Goal: Check status: Verify the current state of an ongoing process or item

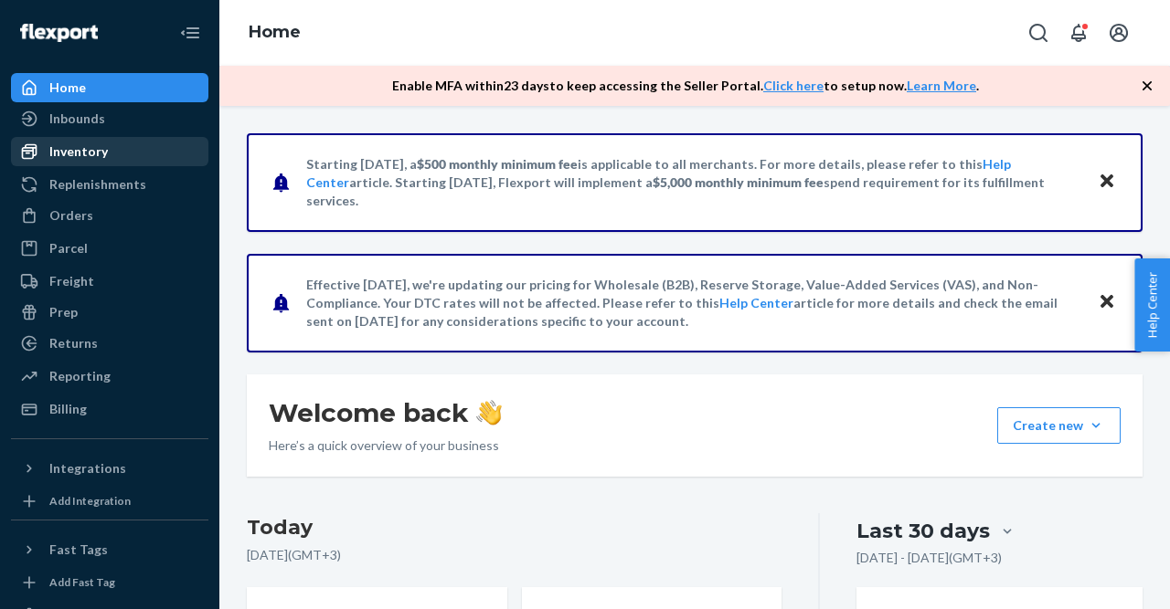
click at [96, 146] on div "Inventory" at bounding box center [78, 152] width 58 height 18
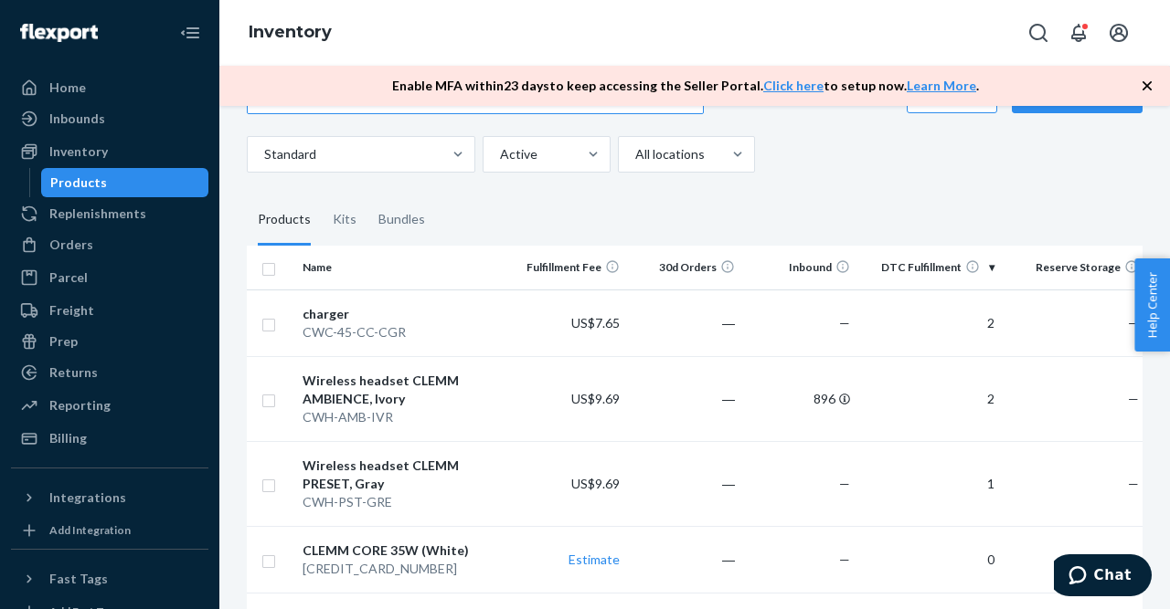
scroll to position [66, 0]
click at [824, 408] on td "896" at bounding box center [799, 397] width 115 height 85
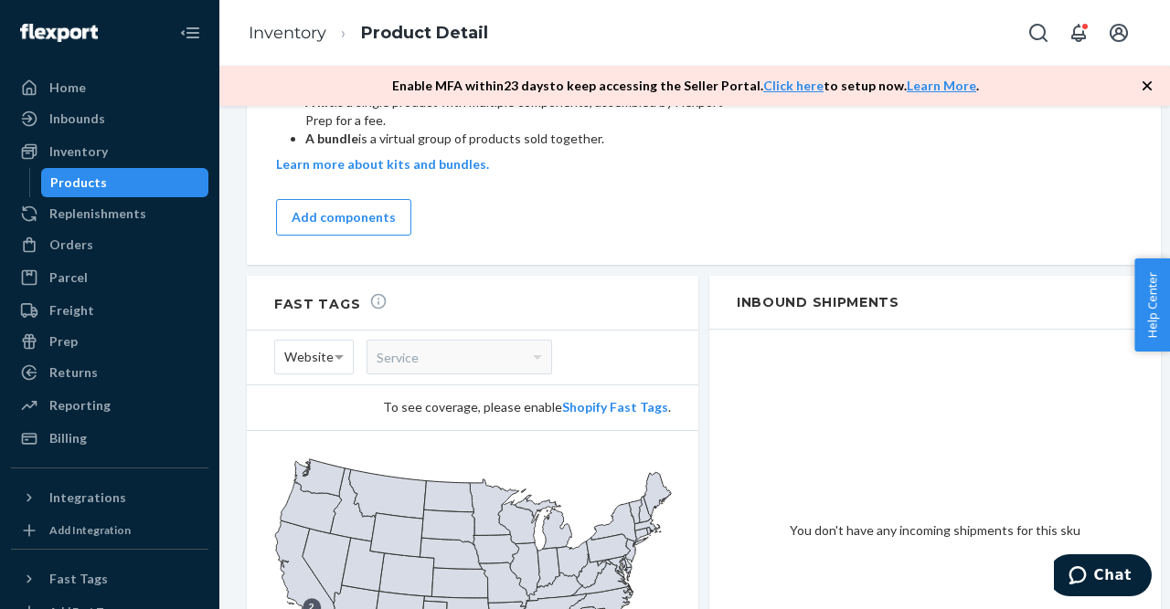
scroll to position [1363, 0]
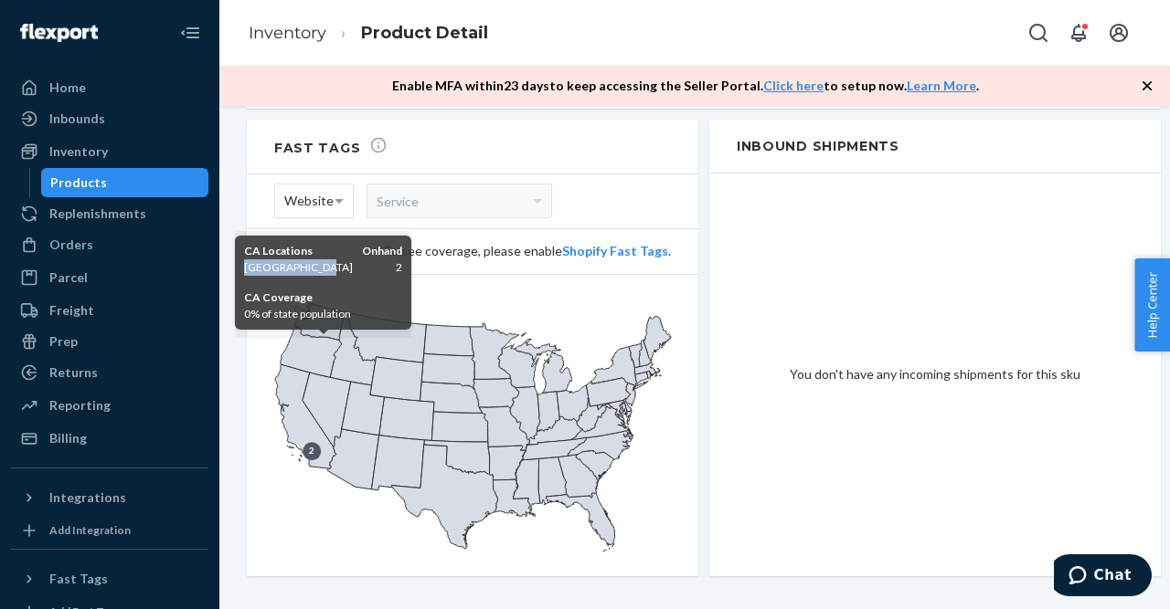
drag, startPoint x: 317, startPoint y: 268, endPoint x: 244, endPoint y: 266, distance: 73.1
click at [244, 266] on td "[GEOGRAPHIC_DATA]" at bounding box center [298, 267] width 109 height 16
copy td "[GEOGRAPHIC_DATA]"
